Goal: Communication & Community: Answer question/provide support

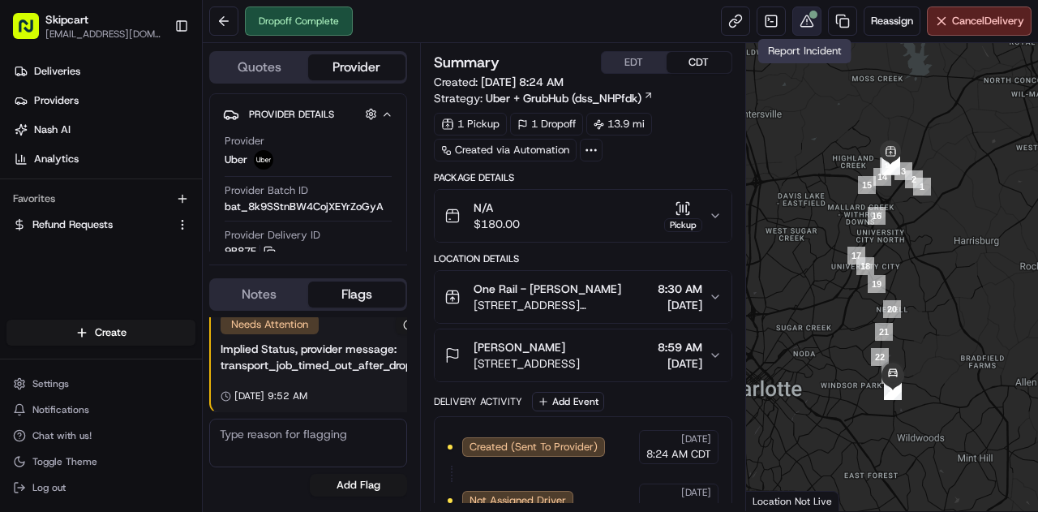
click at [805, 24] on button at bounding box center [806, 20] width 29 height 29
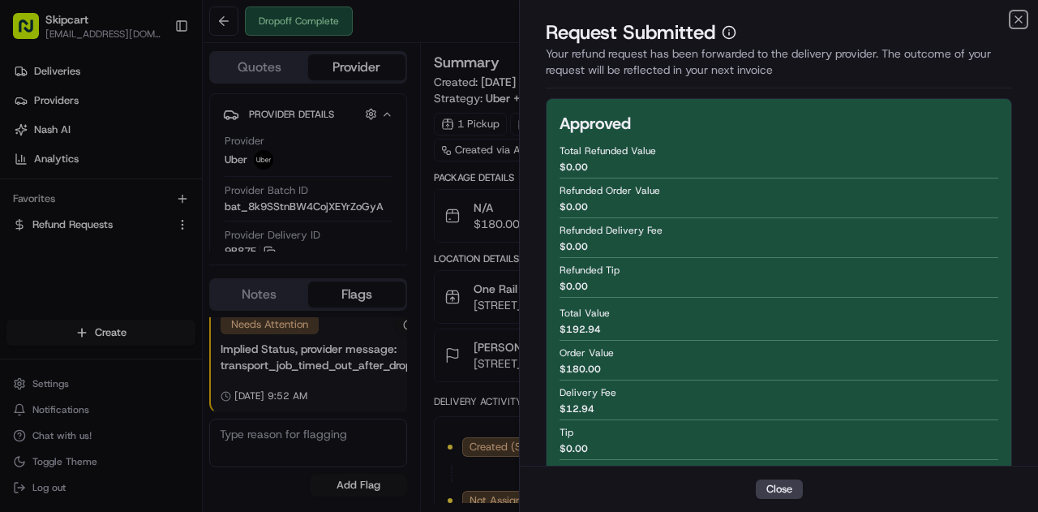
click at [1015, 20] on icon "button" at bounding box center [1018, 19] width 13 height 13
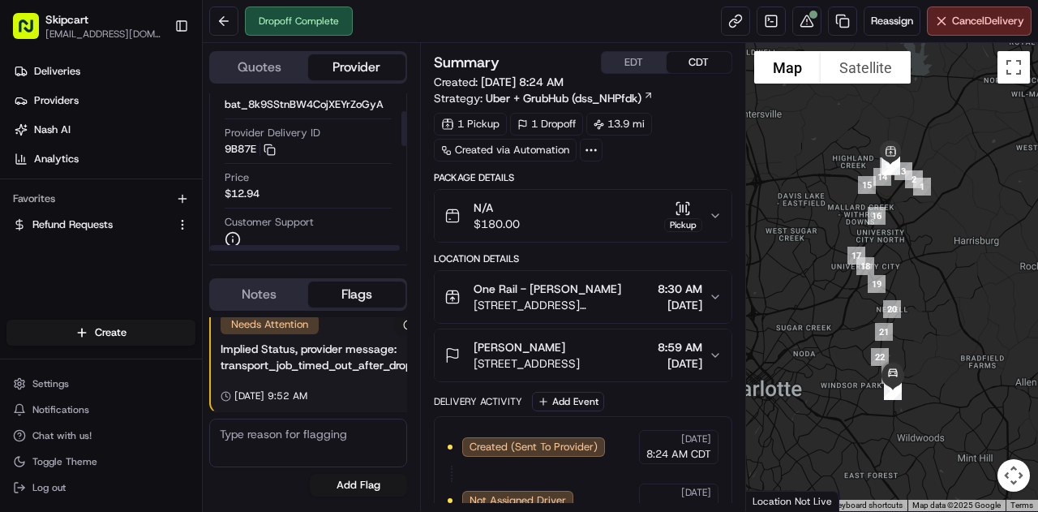
scroll to position [81, 0]
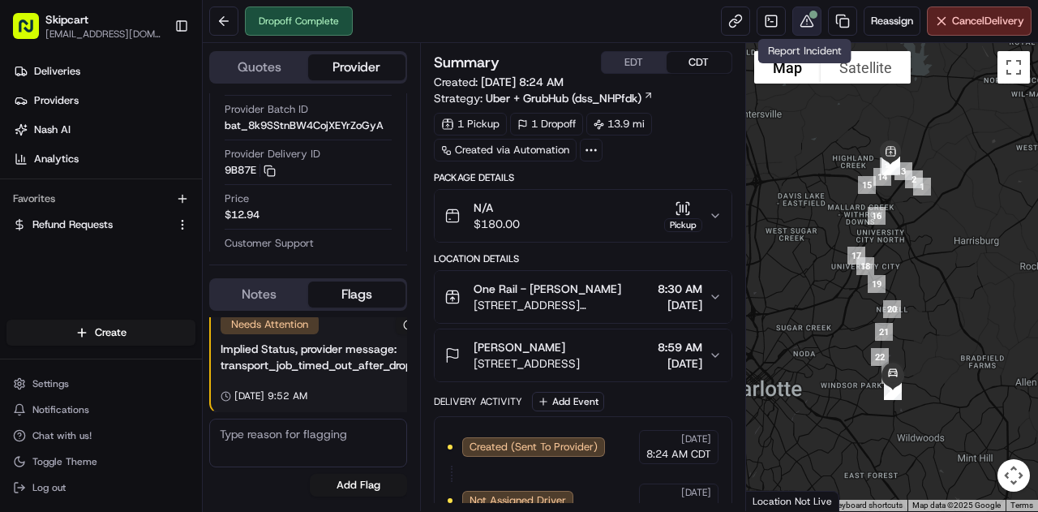
click at [803, 20] on button at bounding box center [806, 20] width 29 height 29
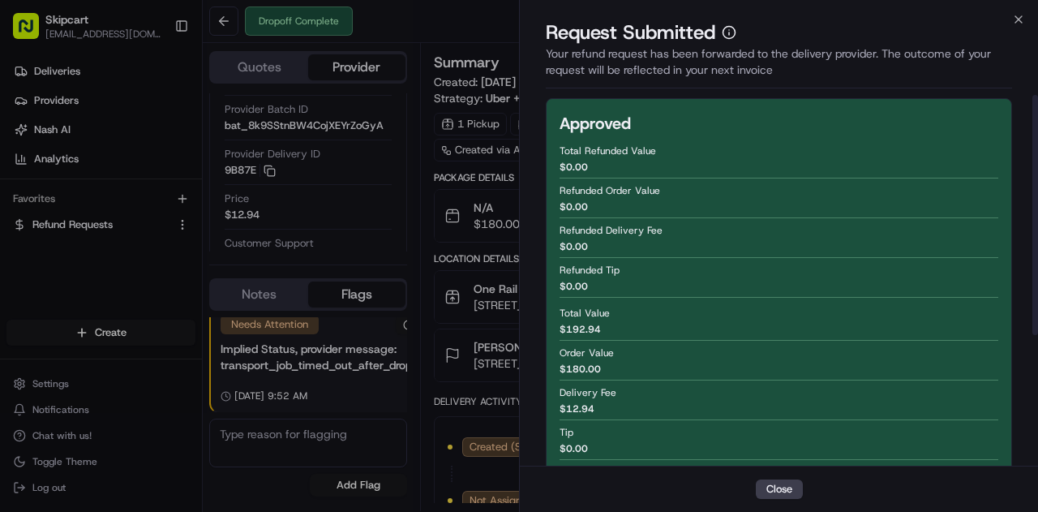
scroll to position [0, 0]
click at [1015, 24] on icon "button" at bounding box center [1018, 19] width 13 height 13
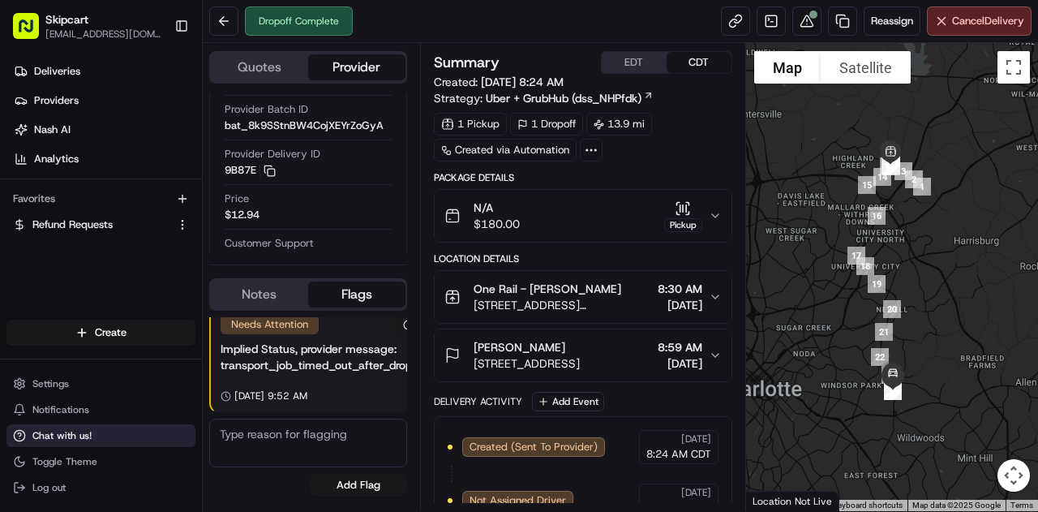
click at [79, 436] on span "Chat with us!" at bounding box center [61, 435] width 59 height 13
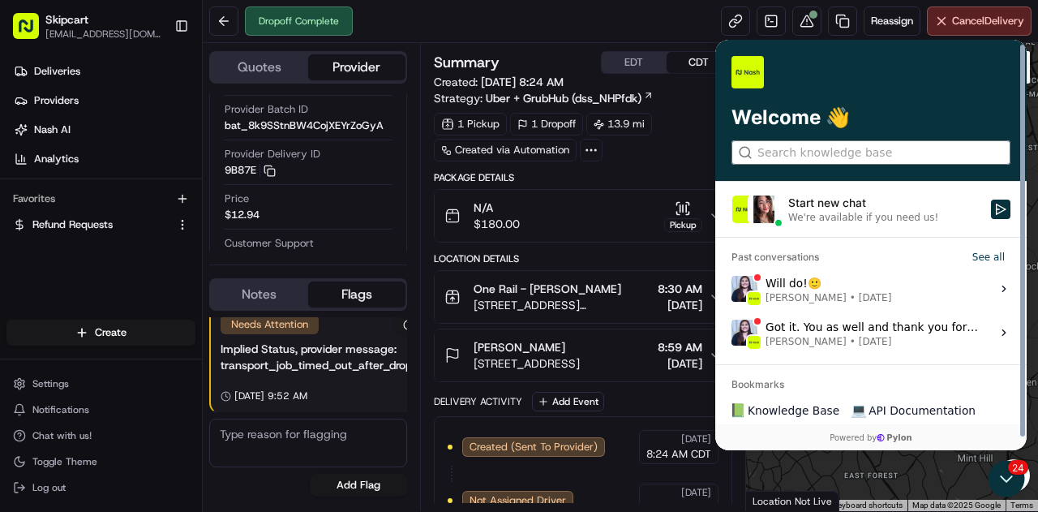
click at [806, 146] on input "search" at bounding box center [870, 152] width 225 height 17
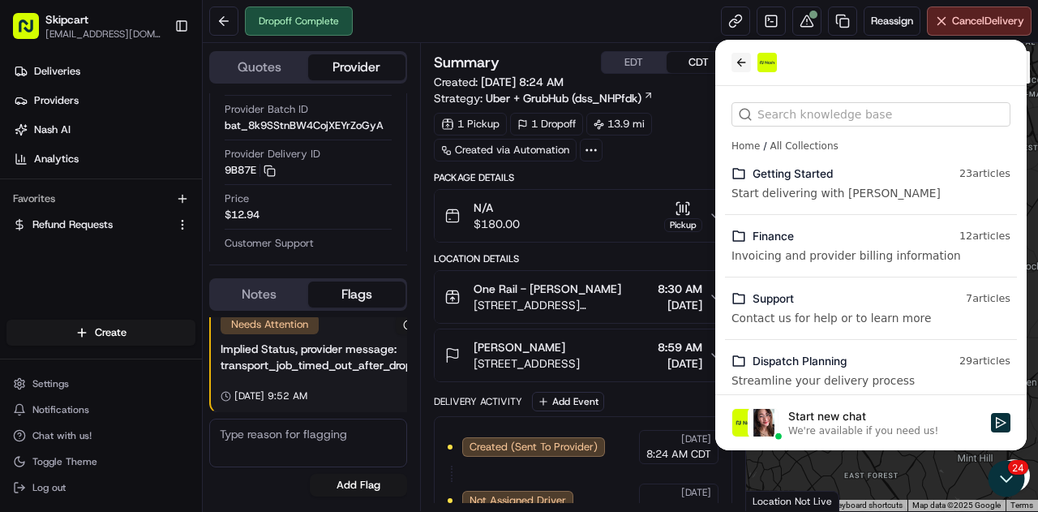
click at [735, 62] on icon "back" at bounding box center [741, 62] width 13 height 13
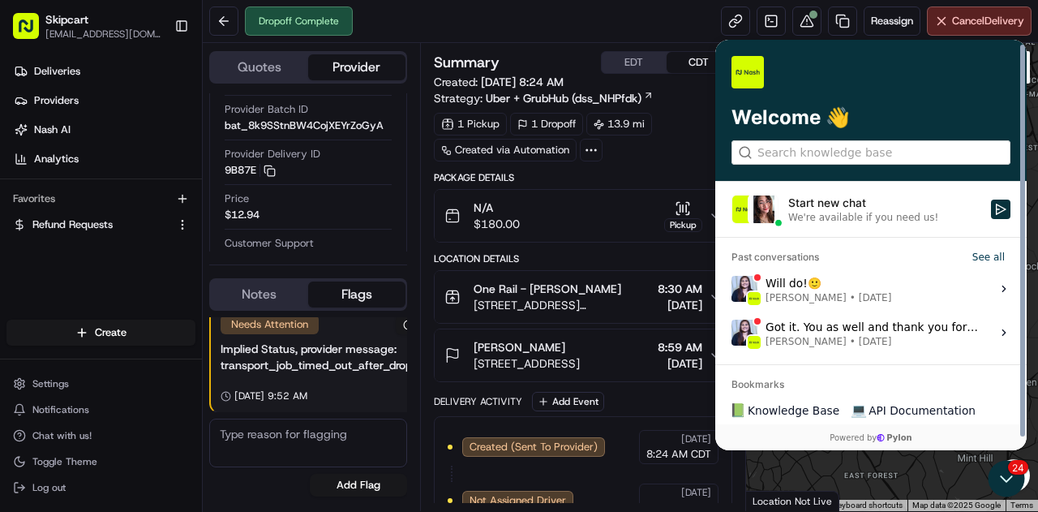
click at [886, 288] on label "Will do! 🙂 [PERSON_NAME] • [DATE] View issue" at bounding box center [871, 289] width 292 height 44
click at [732, 289] on button "View issue" at bounding box center [731, 289] width 1 height 1
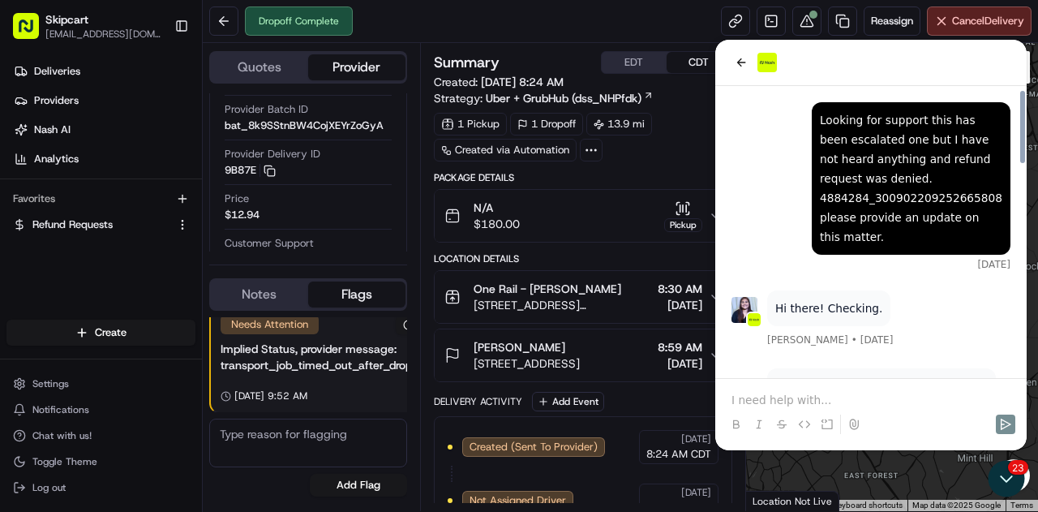
scroll to position [856, 0]
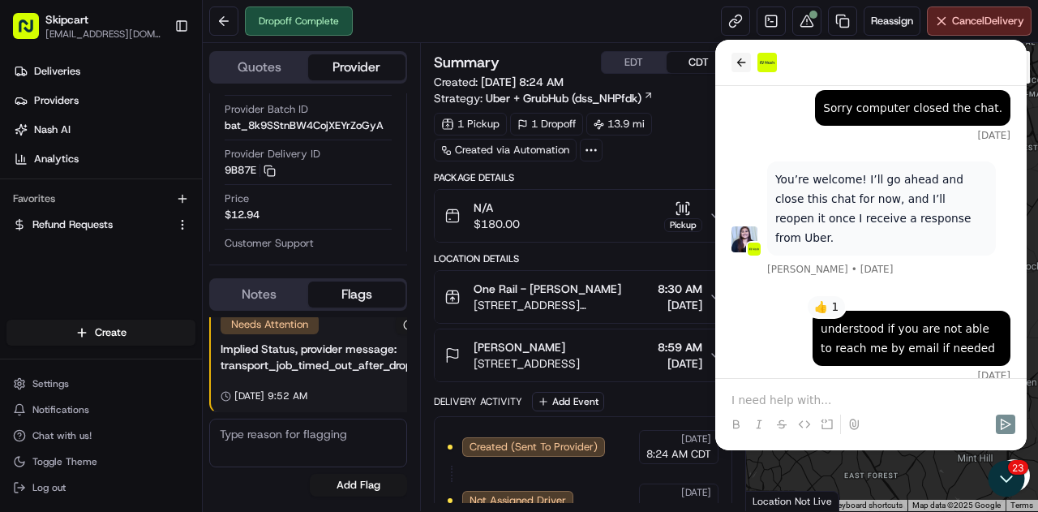
click at [741, 64] on icon "back" at bounding box center [741, 62] width 13 height 13
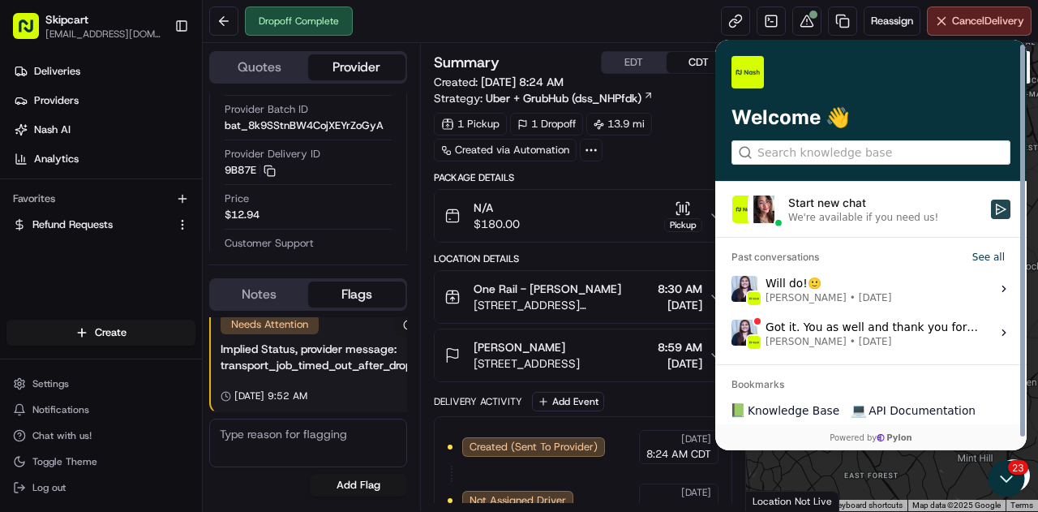
click at [1002, 210] on icon "Start new chat" at bounding box center [1000, 209] width 13 height 13
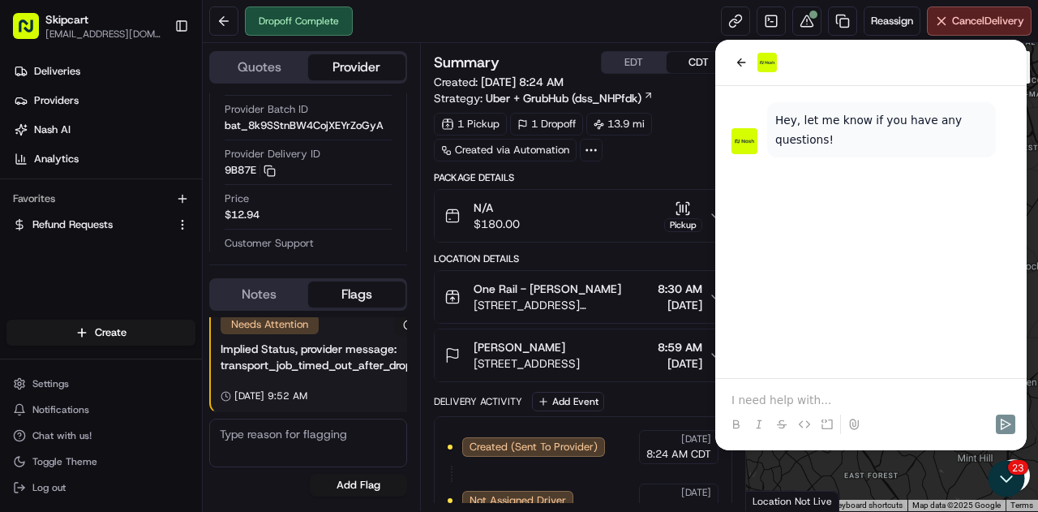
click at [792, 387] on div at bounding box center [871, 410] width 298 height 62
click at [803, 392] on p at bounding box center [871, 400] width 279 height 16
click at [982, 396] on p "I am confused to approved a refund for $0 which" at bounding box center [871, 400] width 279 height 16
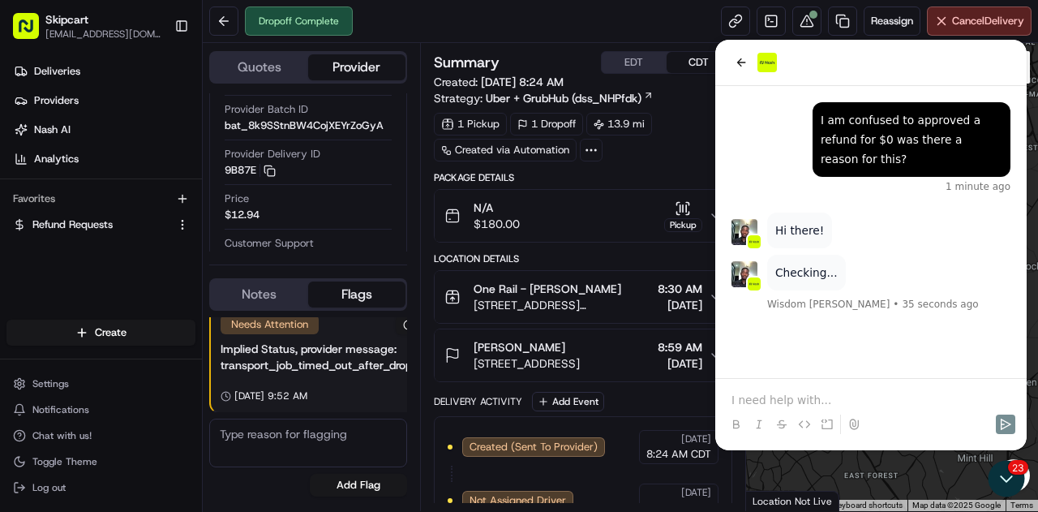
click at [780, 394] on p at bounding box center [871, 400] width 279 height 16
click at [1006, 421] on icon "Send" at bounding box center [1005, 424] width 13 height 13
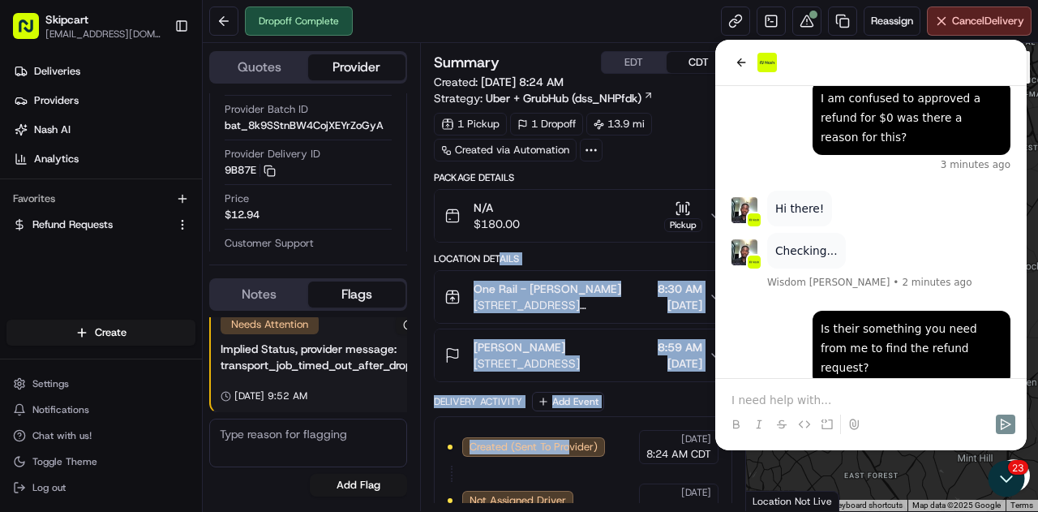
drag, startPoint x: 569, startPoint y: 427, endPoint x: 767, endPoint y: 504, distance: 212.8
click at [733, 511] on html "Skipcart [EMAIL_ADDRESS][DOMAIN_NAME] Toggle Sidebar Deliveries Providers [PERS…" at bounding box center [519, 256] width 1038 height 512
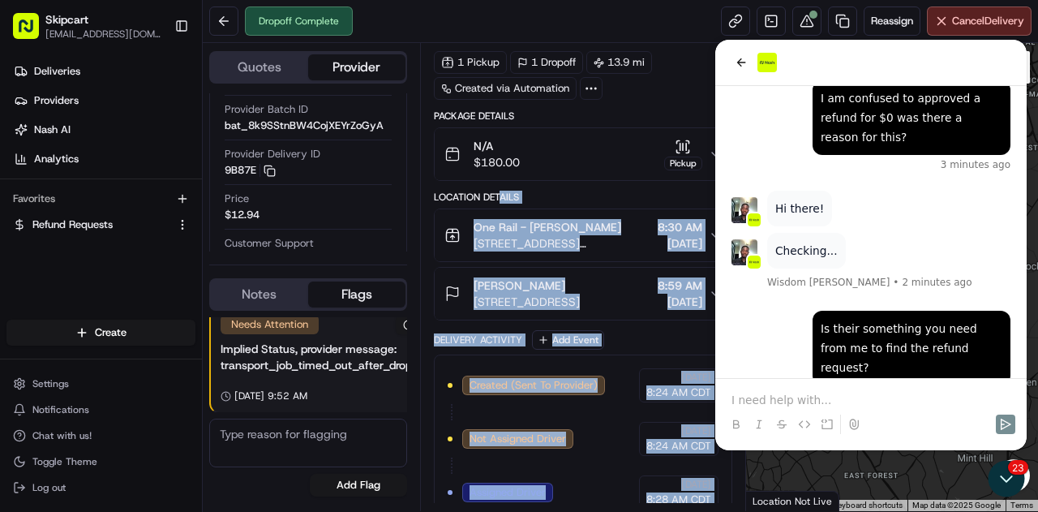
scroll to position [0, 0]
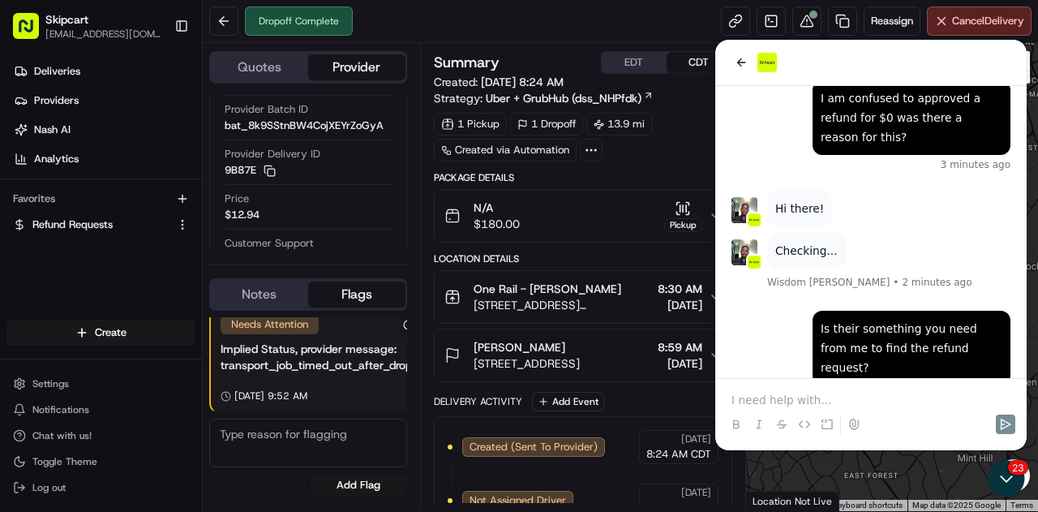
click at [496, 19] on div "Dropoff Complete Reassign Cancel Delivery" at bounding box center [620, 21] width 835 height 43
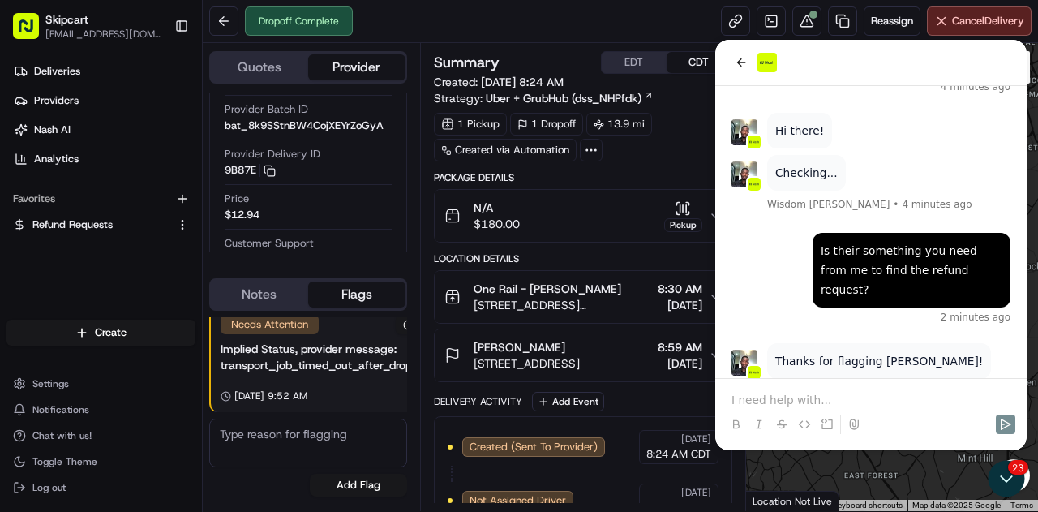
scroll to position [142, 0]
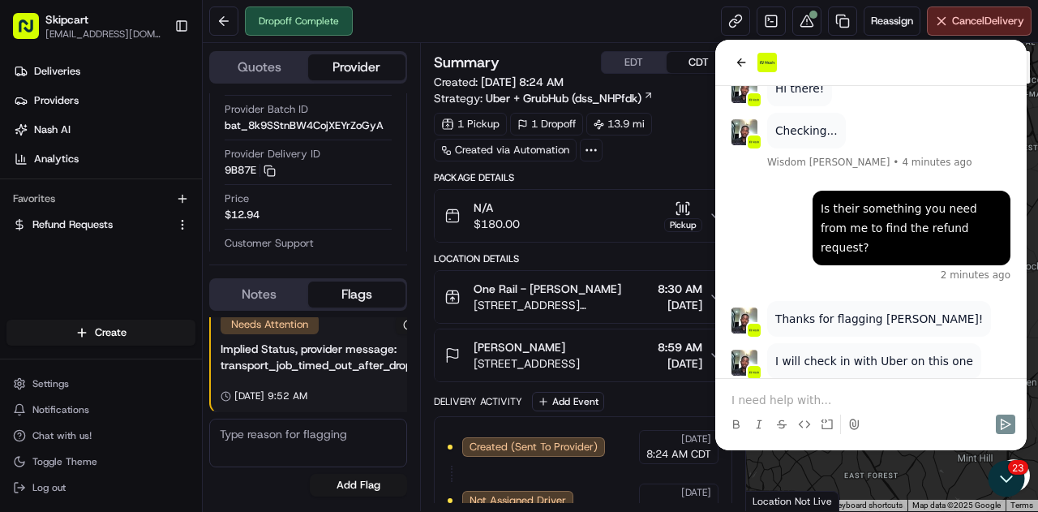
click at [832, 399] on p at bounding box center [871, 400] width 279 height 16
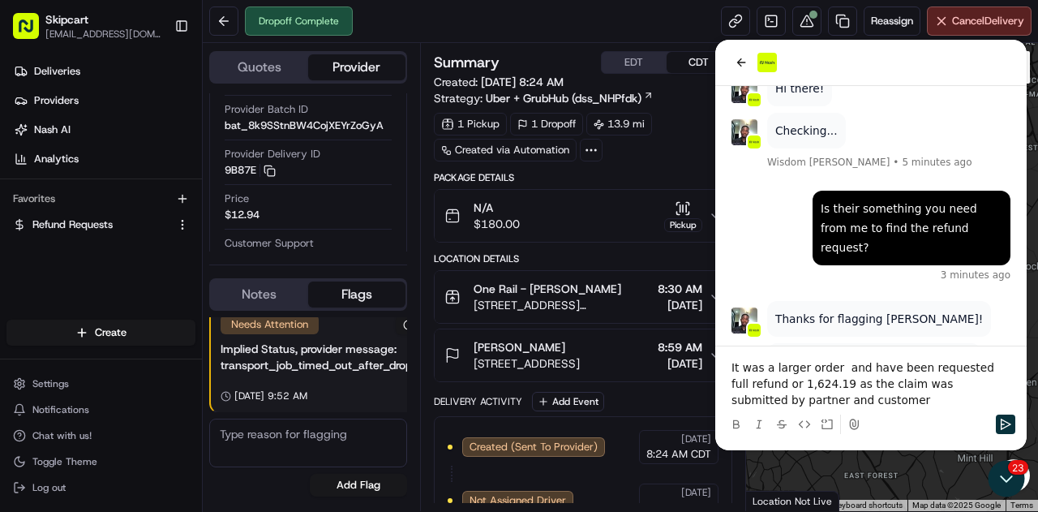
click at [830, 364] on p "It was a larger order and have been requested full refund or 1,624.19 as the cl…" at bounding box center [871, 383] width 279 height 49
click at [779, 386] on p "It was a larger order and have been requested full refund or 1,624.19 as the cl…" at bounding box center [871, 383] width 279 height 49
click at [1004, 424] on icon "Send" at bounding box center [1006, 423] width 11 height 11
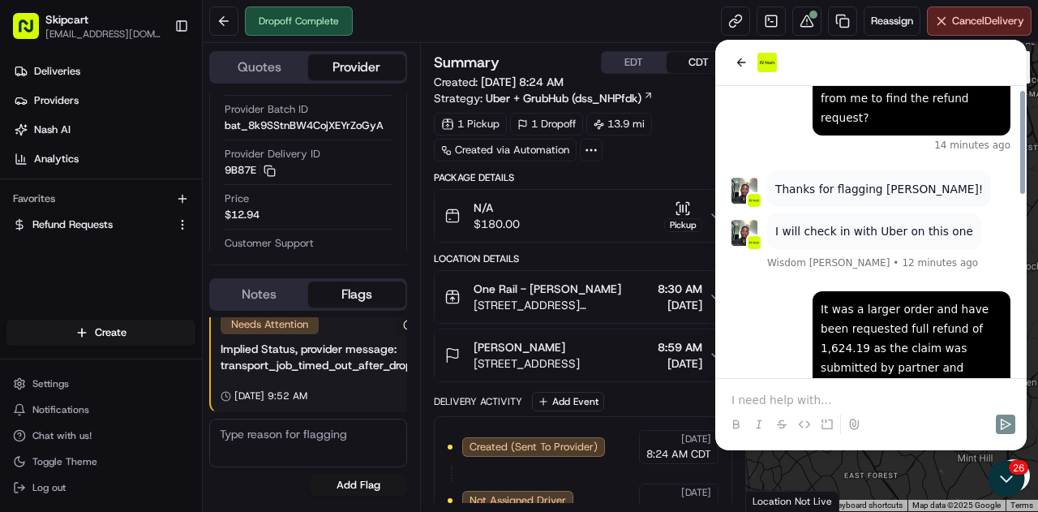
scroll to position [512, 0]
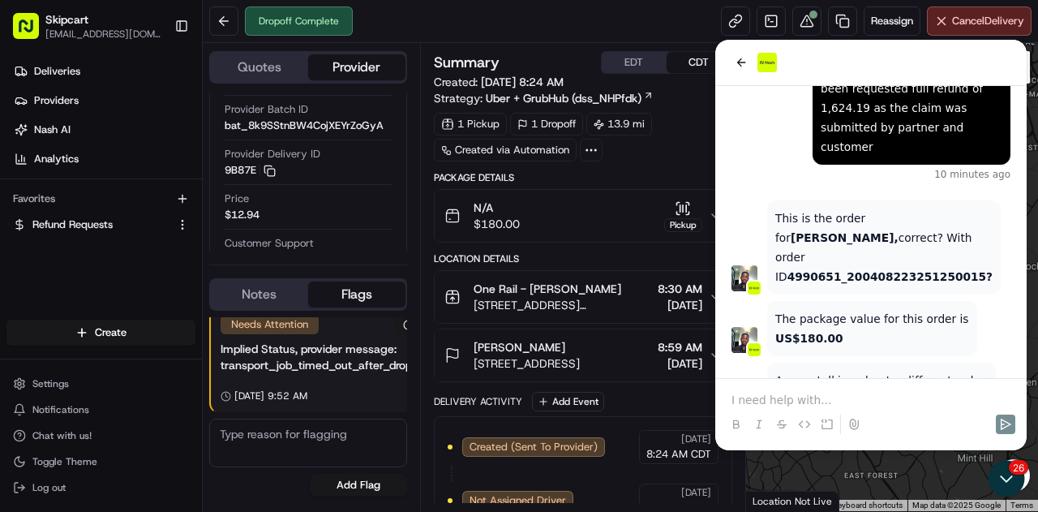
click at [909, 270] on strong "4990651_200408223251250015?" at bounding box center [890, 276] width 205 height 13
click at [804, 397] on p at bounding box center [871, 400] width 279 height 16
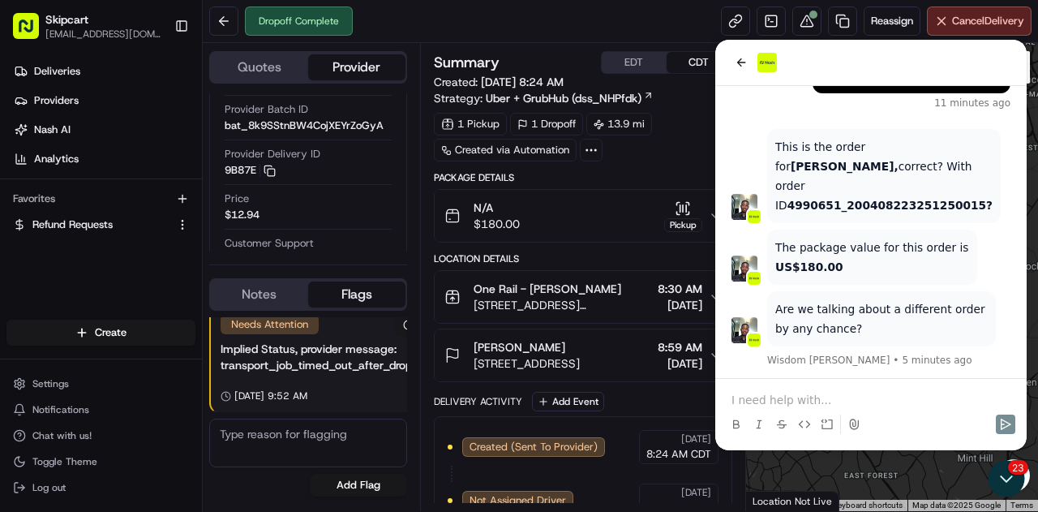
click at [808, 399] on p at bounding box center [871, 400] width 279 height 16
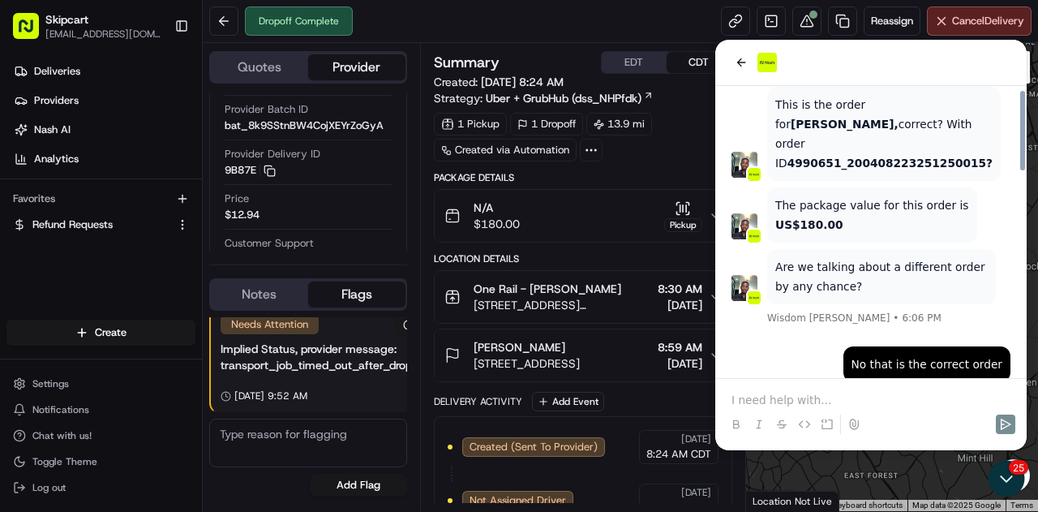
scroll to position [745, 0]
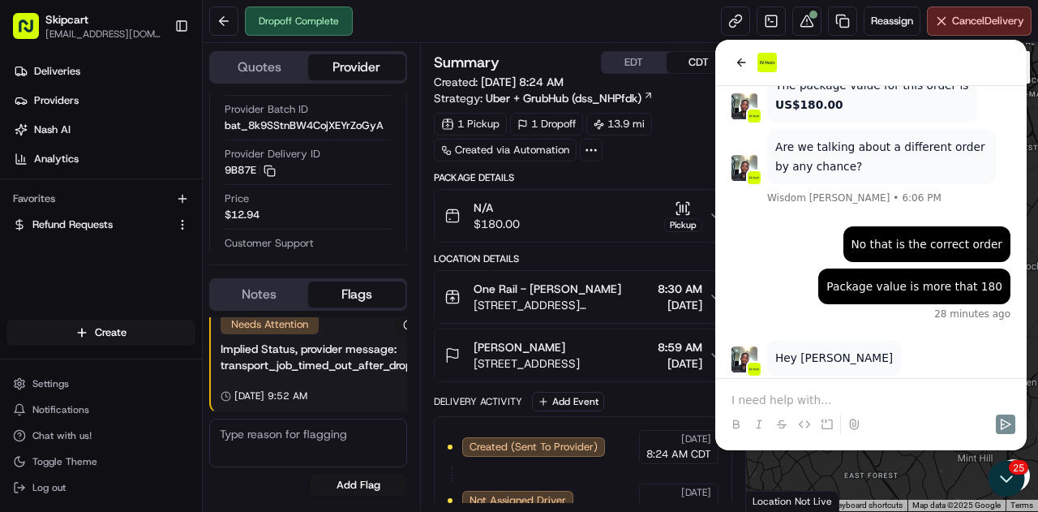
click at [814, 393] on p at bounding box center [871, 400] width 279 height 16
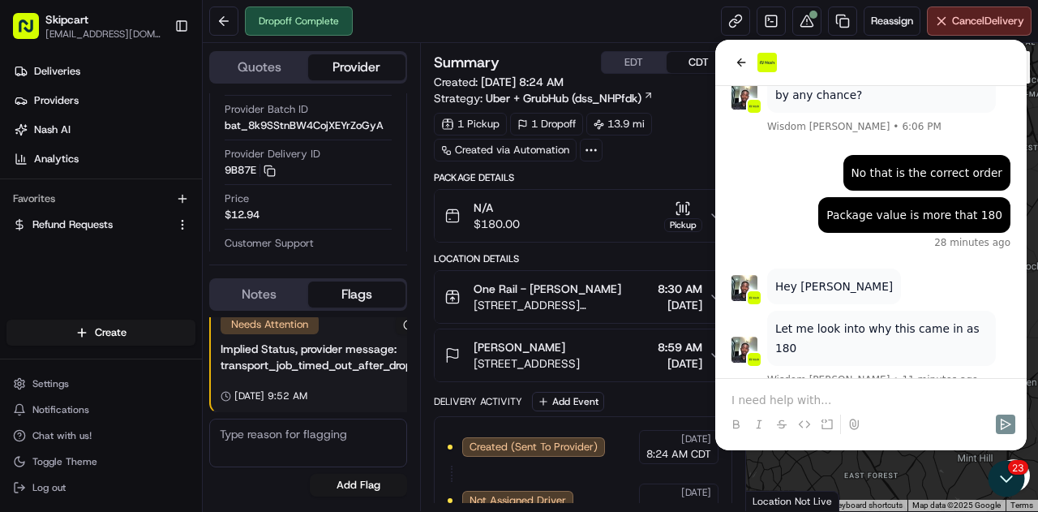
click at [813, 393] on p at bounding box center [871, 400] width 279 height 16
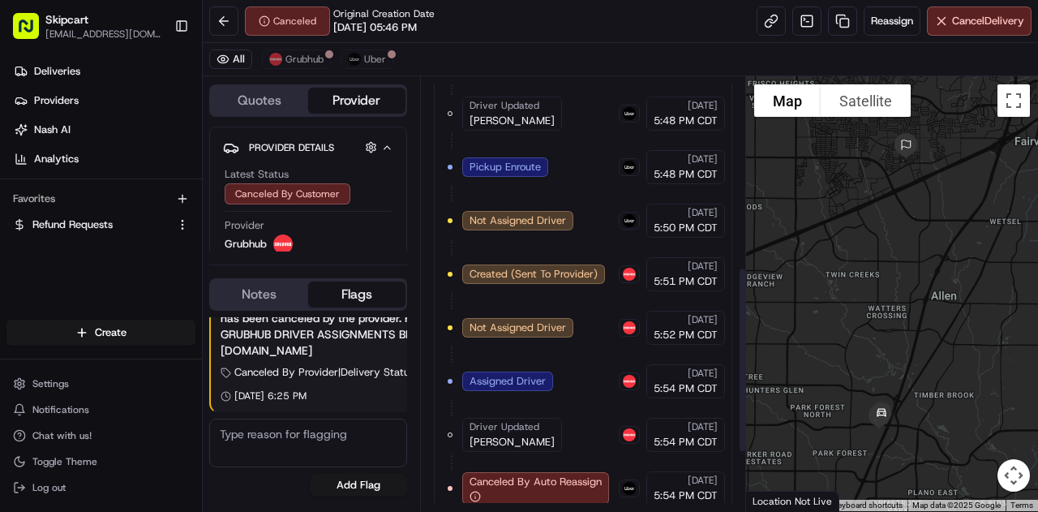
scroll to position [578, 0]
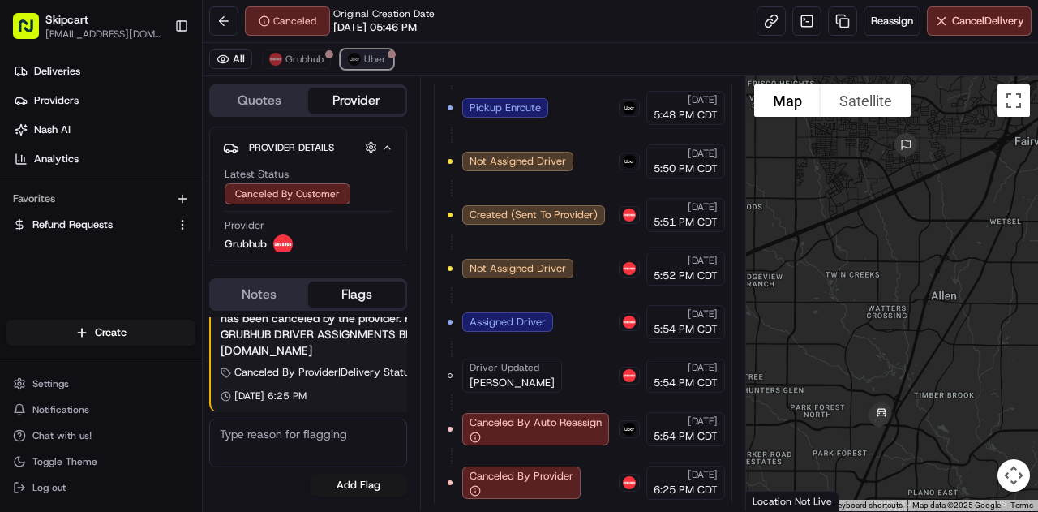
click at [365, 60] on span "Uber" at bounding box center [375, 59] width 22 height 13
